Goal: Use online tool/utility: Utilize a website feature to perform a specific function

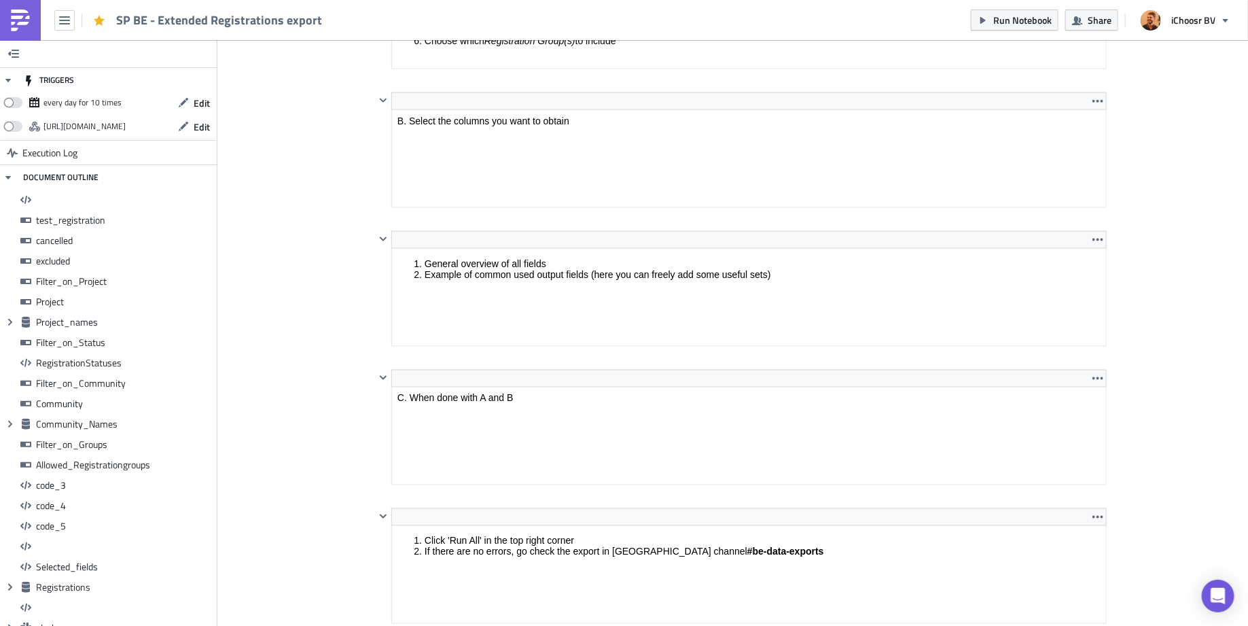
scroll to position [1258, 0]
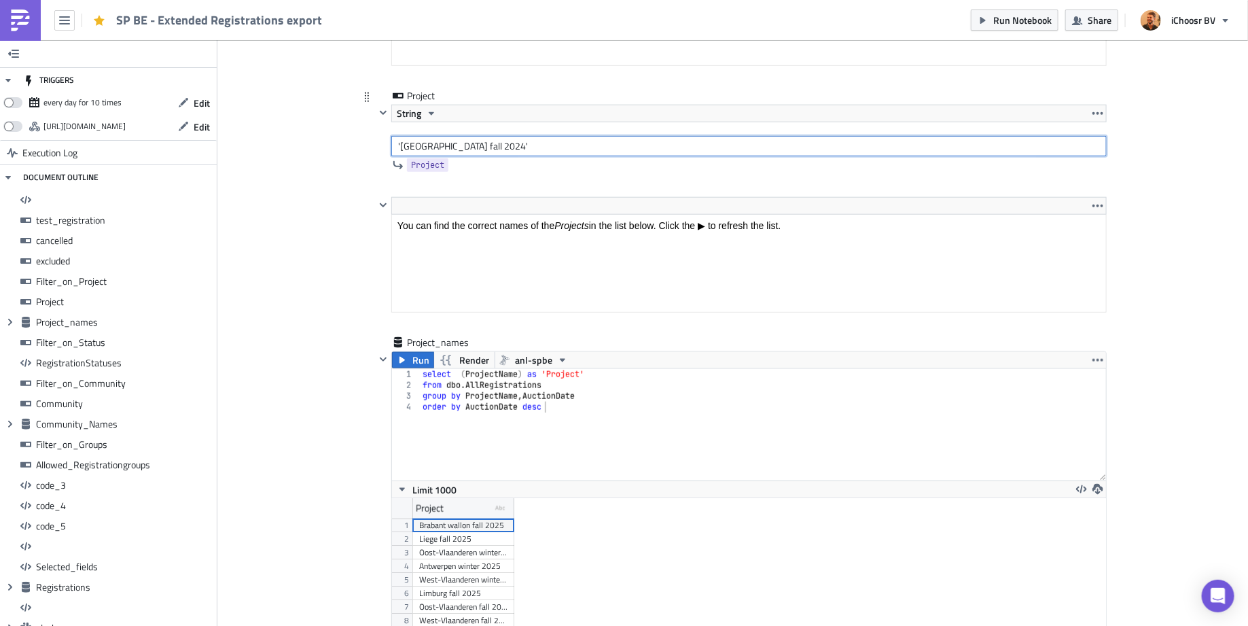
click at [423, 136] on input "'Antwerpen fall 2024'" at bounding box center [748, 146] width 715 height 20
type input "'West-Vlaanderen fall 2024'"
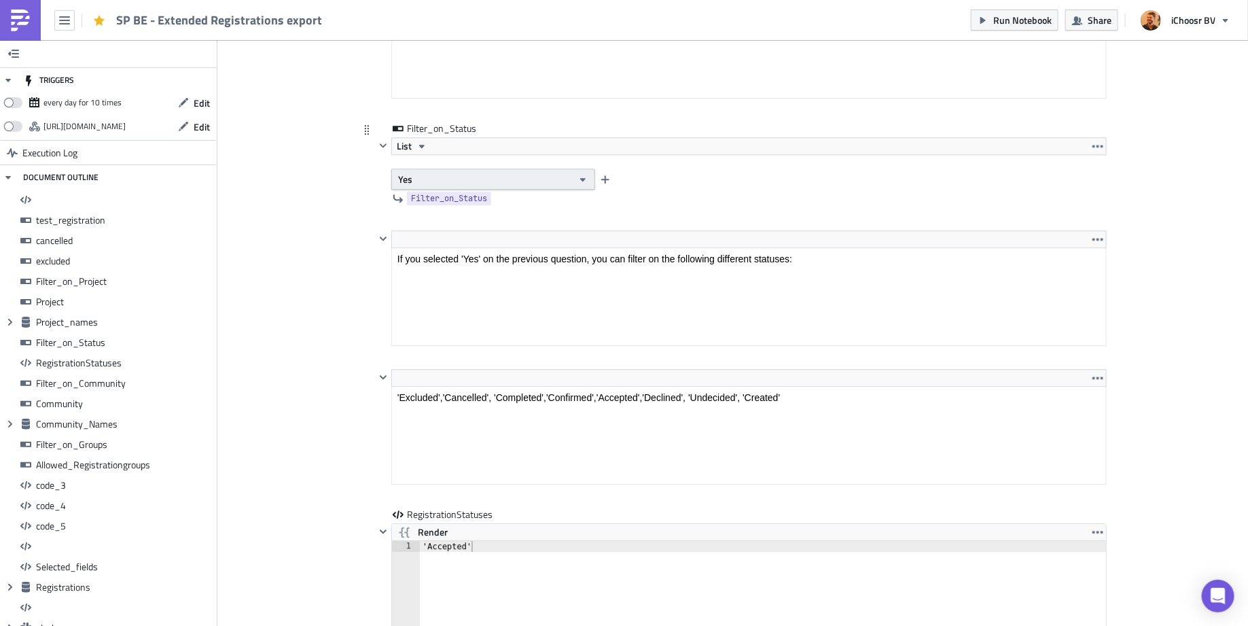
click at [448, 171] on button "Yes" at bounding box center [493, 179] width 204 height 21
click at [443, 215] on div "No" at bounding box center [456, 209] width 113 height 14
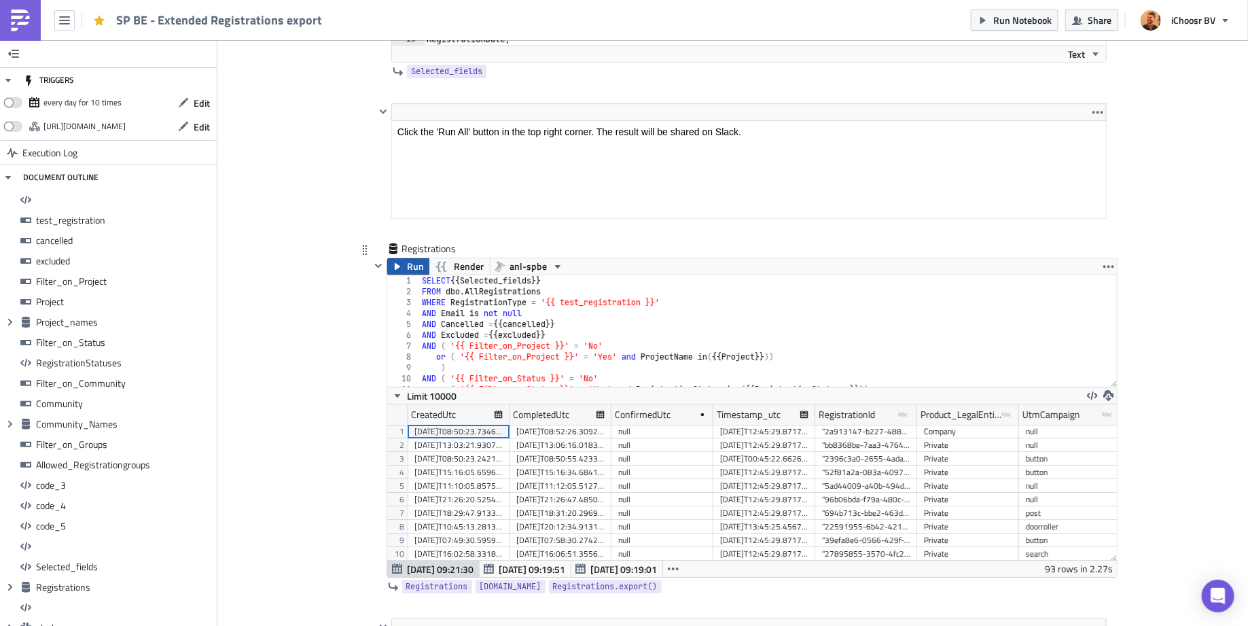
click at [410, 258] on span "Run" at bounding box center [416, 266] width 17 height 16
click at [1023, 17] on span "Run Notebook" at bounding box center [1022, 20] width 58 height 14
